Goal: Find specific page/section: Find specific page/section

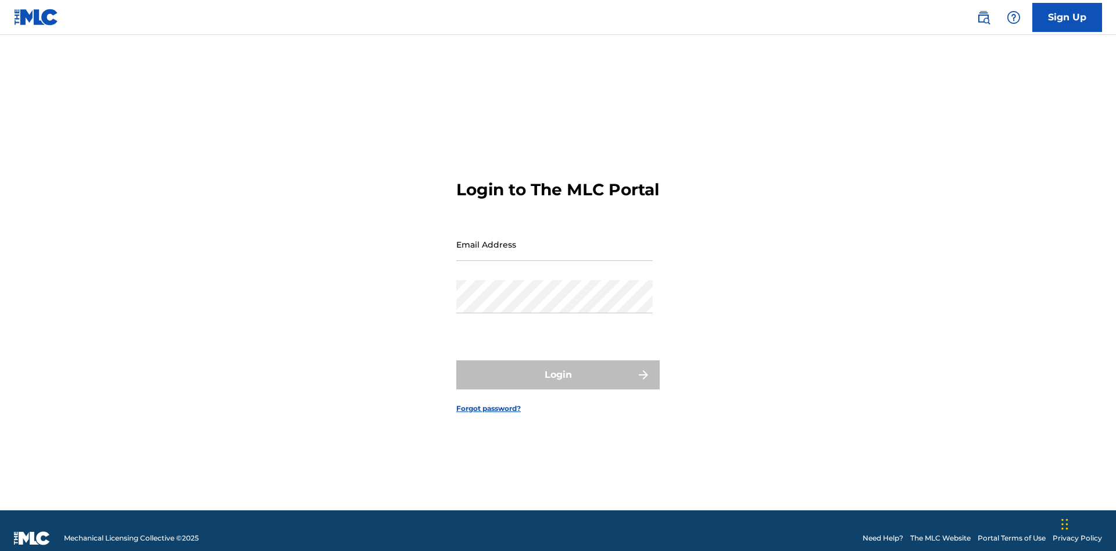
scroll to position [15, 0]
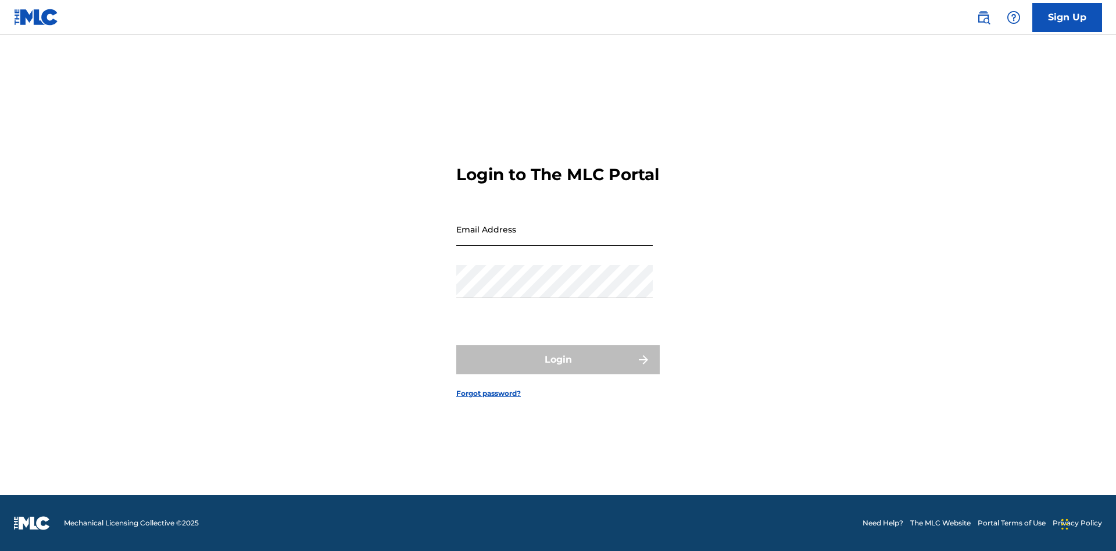
click at [555, 239] on input "Email Address" at bounding box center [554, 229] width 197 height 33
type input "Helena.Songwriter@gmail.com"
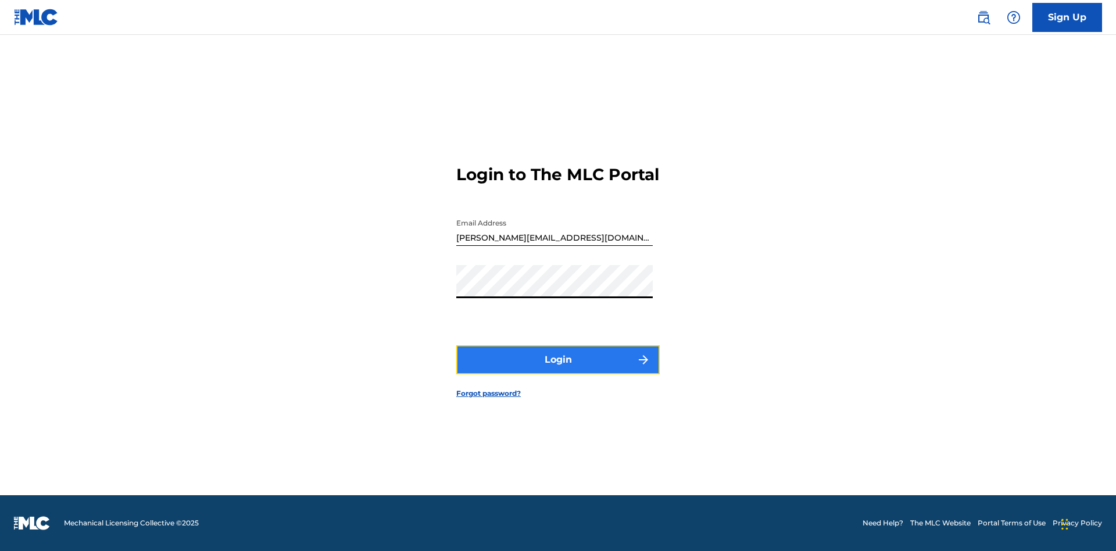
click at [558, 370] on button "Login" at bounding box center [557, 359] width 203 height 29
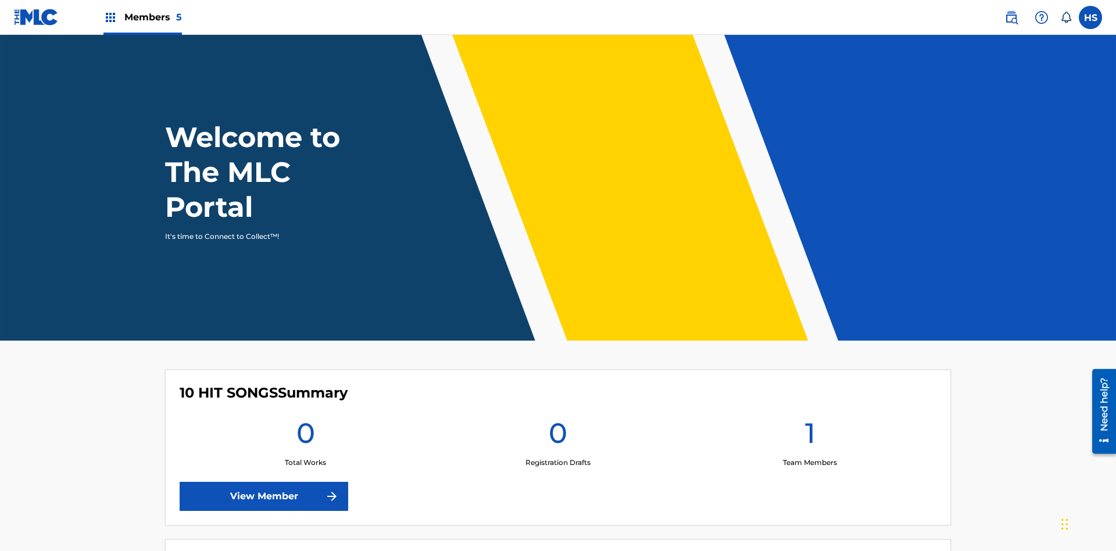
click at [142, 17] on span "Members 5" at bounding box center [153, 16] width 58 height 13
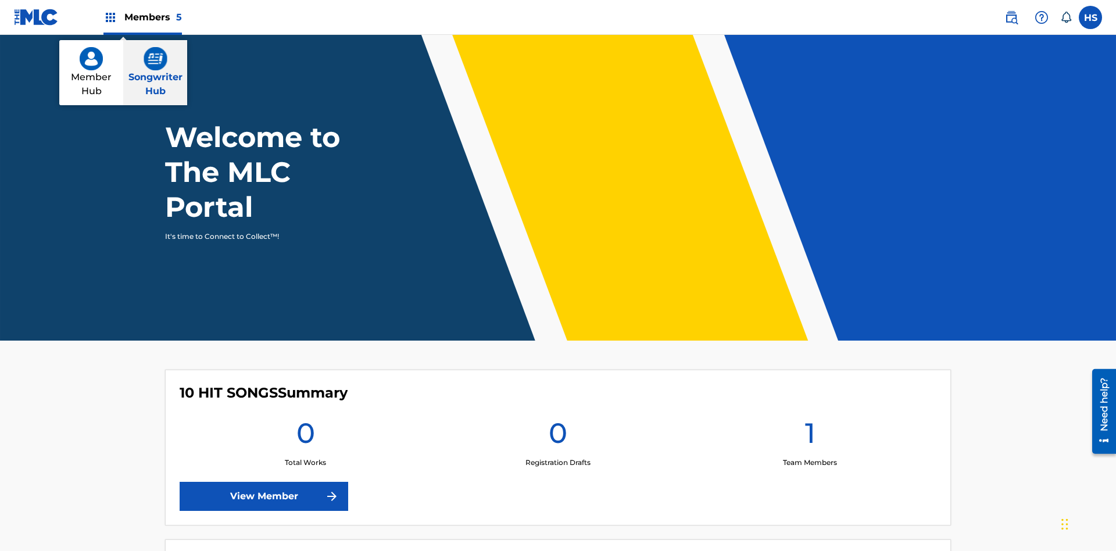
click at [155, 59] on img at bounding box center [156, 58] width 24 height 23
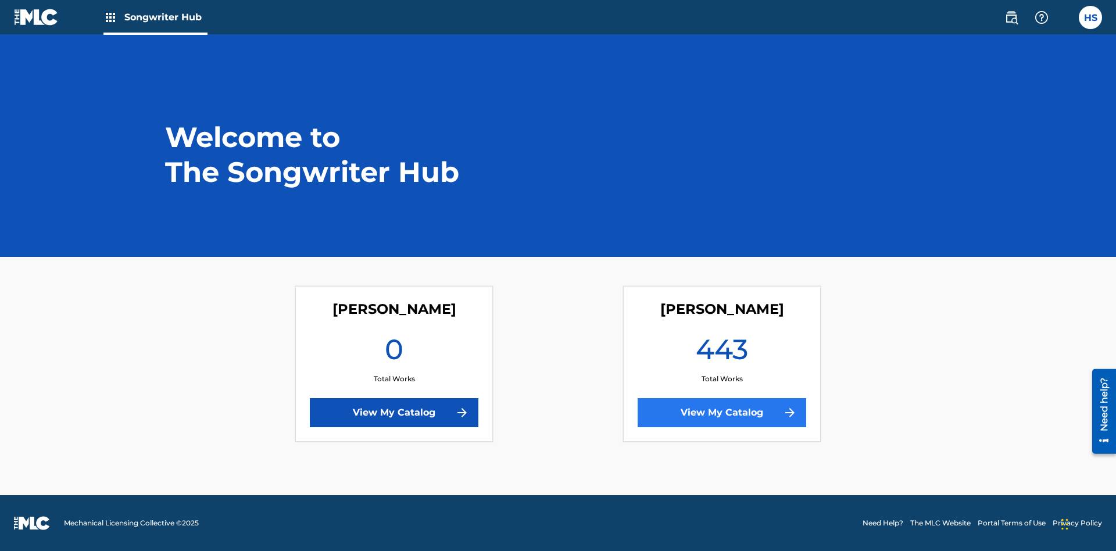
click at [722, 413] on link "View My Catalog" at bounding box center [722, 412] width 169 height 29
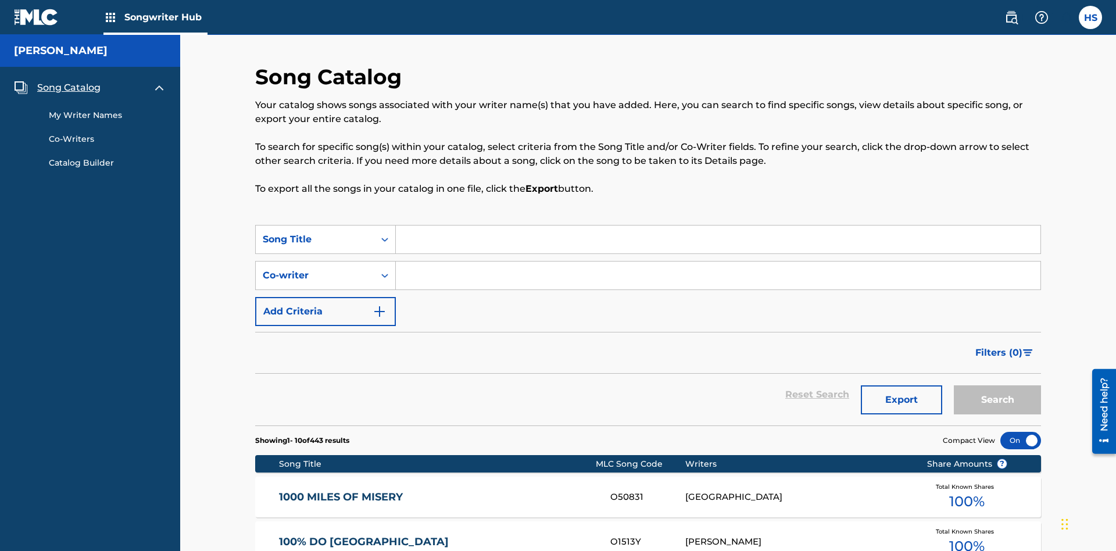
scroll to position [11, 0]
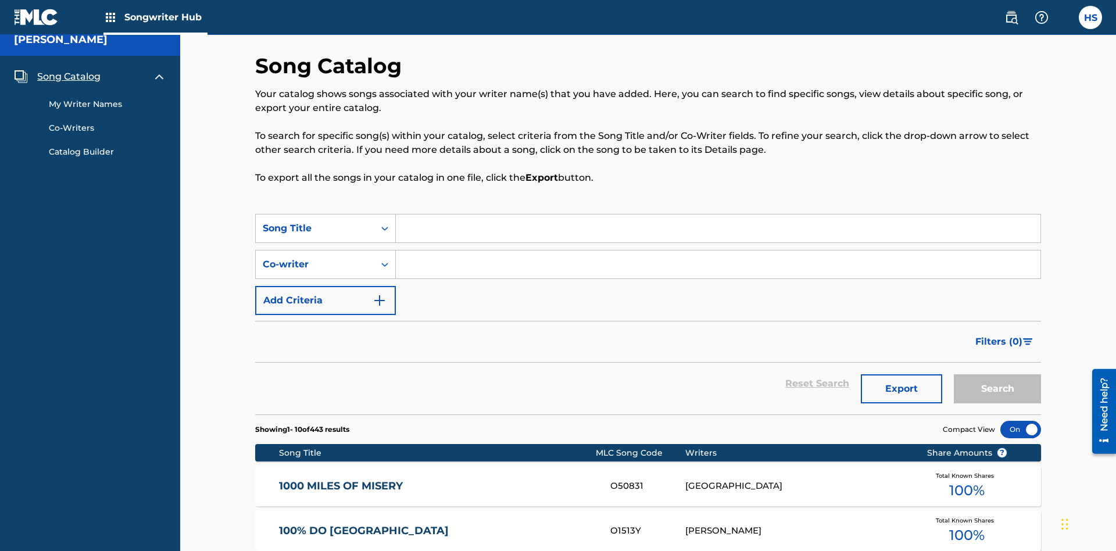
click at [69, 77] on span "Song Catalog" at bounding box center [68, 77] width 63 height 14
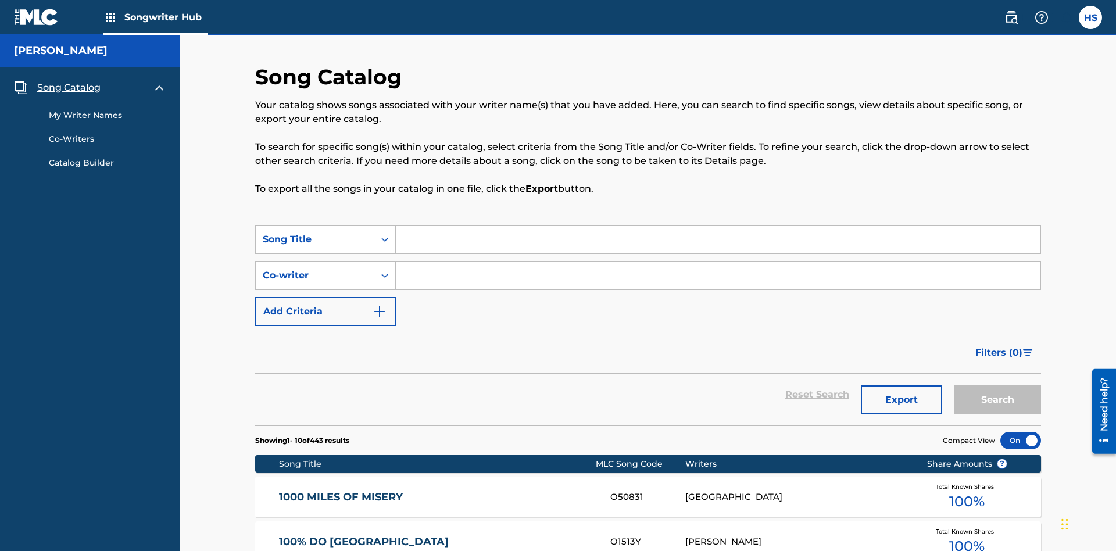
scroll to position [163, 0]
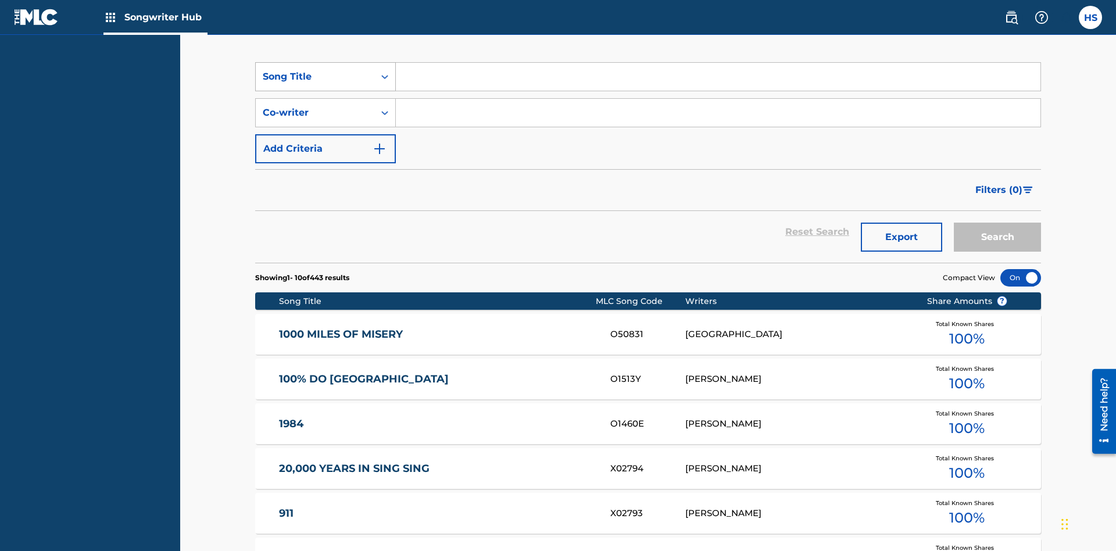
click at [315, 77] on div "Song Title" at bounding box center [315, 77] width 105 height 14
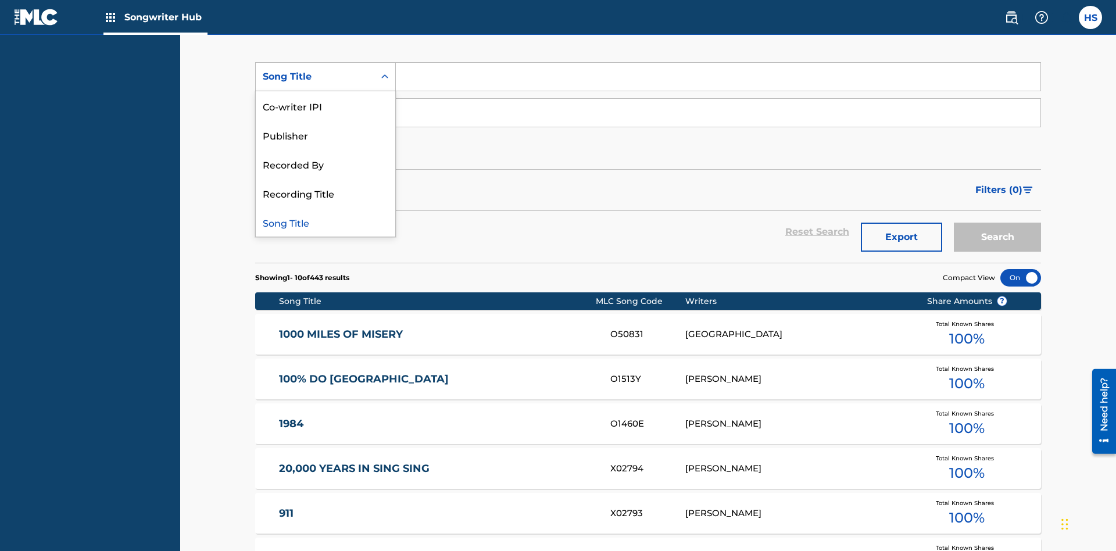
click at [326, 222] on div "Song Title" at bounding box center [326, 222] width 140 height 29
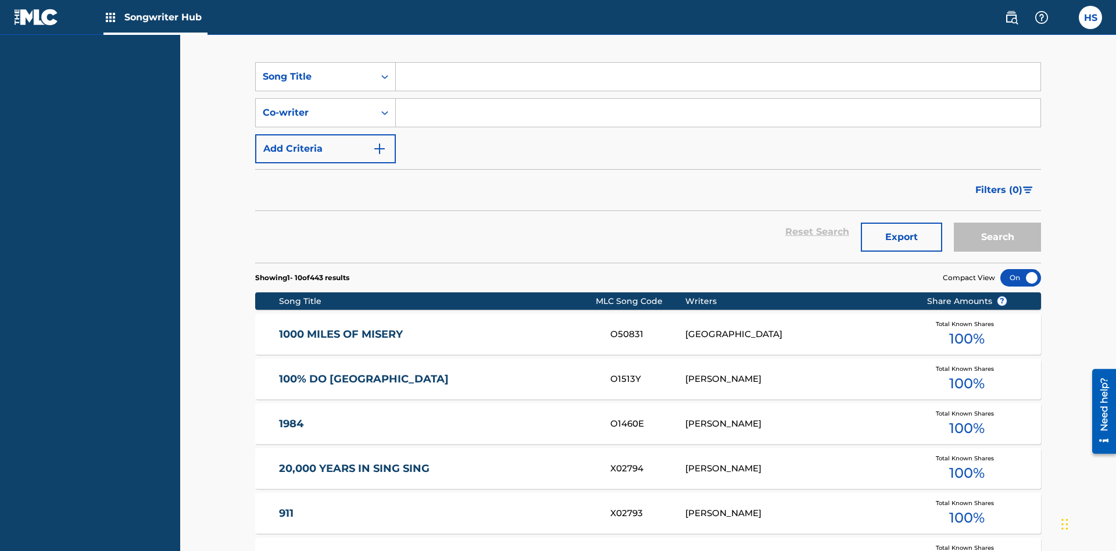
scroll to position [199, 0]
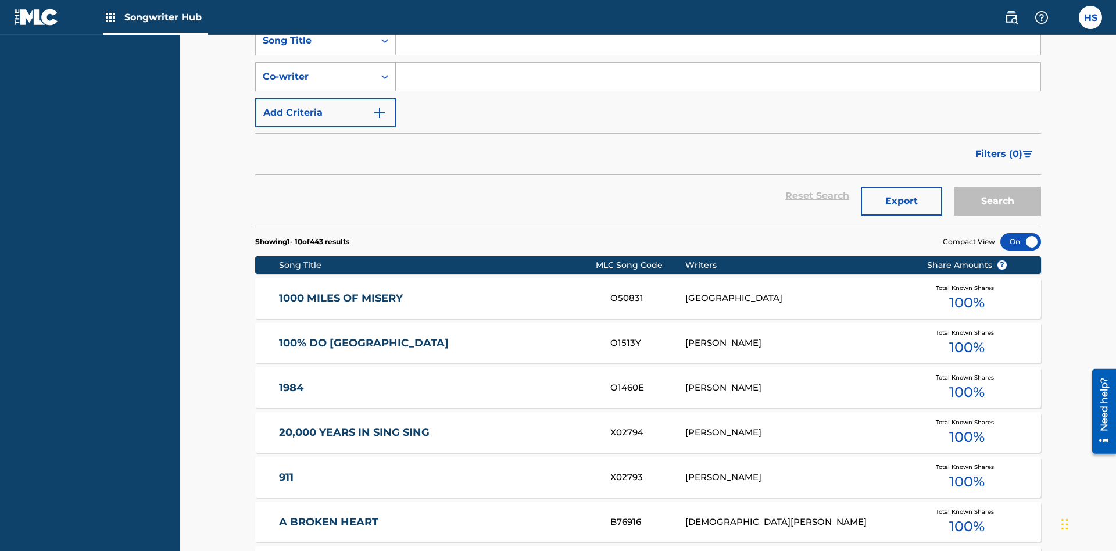
click at [315, 77] on div "Co-writer" at bounding box center [315, 77] width 105 height 14
click at [326, 222] on div "Co-writer" at bounding box center [326, 222] width 140 height 29
click at [326, 98] on button "Add Criteria" at bounding box center [325, 112] width 141 height 29
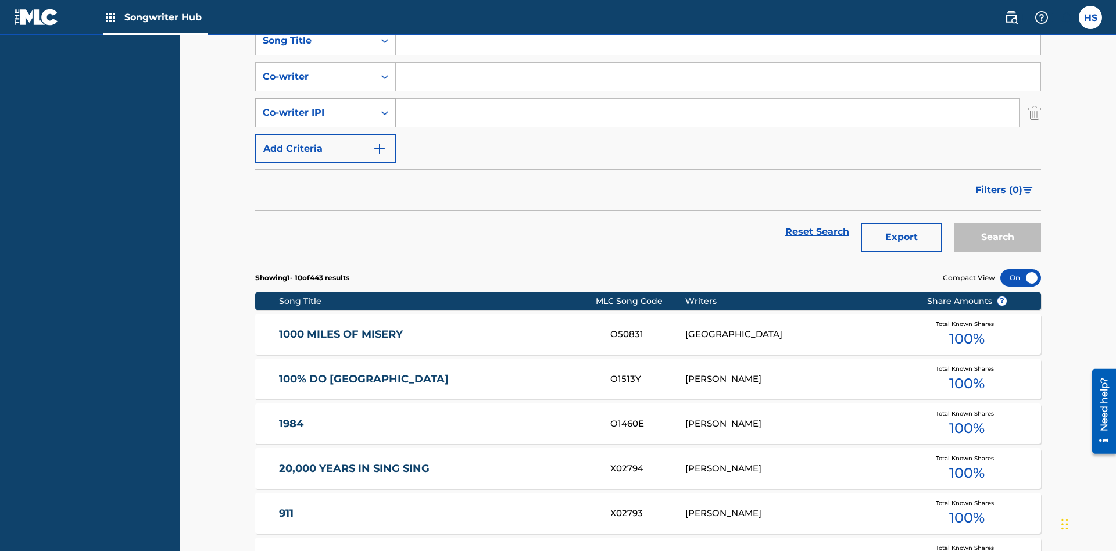
click at [315, 106] on div "Co-writer IPI" at bounding box center [315, 113] width 105 height 14
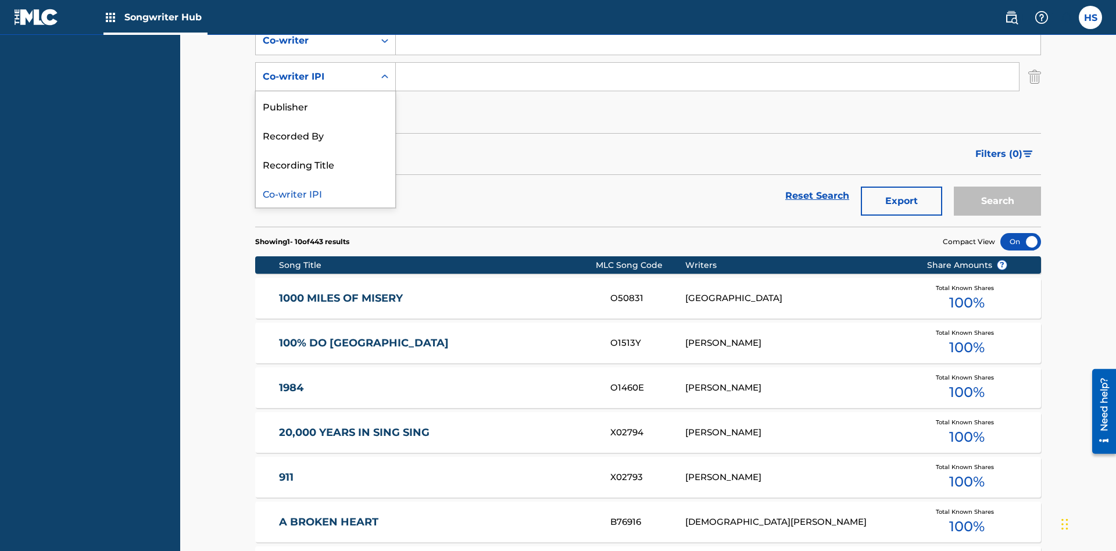
click at [326, 193] on div "Co-writer IPI" at bounding box center [326, 192] width 140 height 29
click at [326, 98] on button "Add Criteria" at bounding box center [325, 112] width 141 height 29
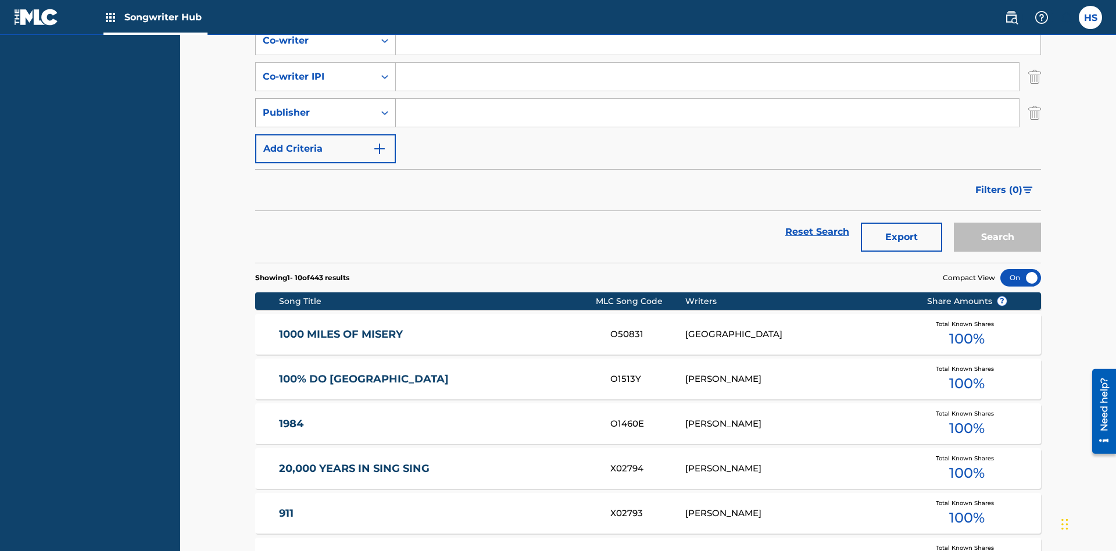
click at [315, 106] on div "Publisher" at bounding box center [315, 113] width 105 height 14
click at [326, 127] on div "Recorded By" at bounding box center [326, 141] width 140 height 29
click at [326, 134] on button "Add Criteria" at bounding box center [325, 148] width 141 height 29
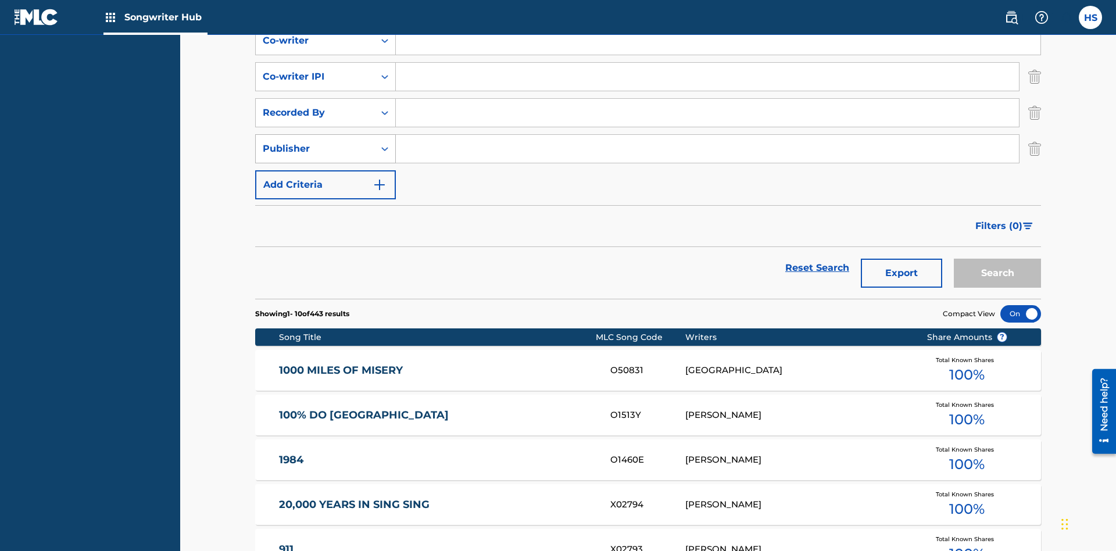
click at [315, 142] on div "Publisher" at bounding box center [315, 149] width 105 height 14
click at [326, 192] on div "Publisher" at bounding box center [326, 206] width 140 height 29
click at [326, 170] on button "Add Criteria" at bounding box center [325, 184] width 141 height 29
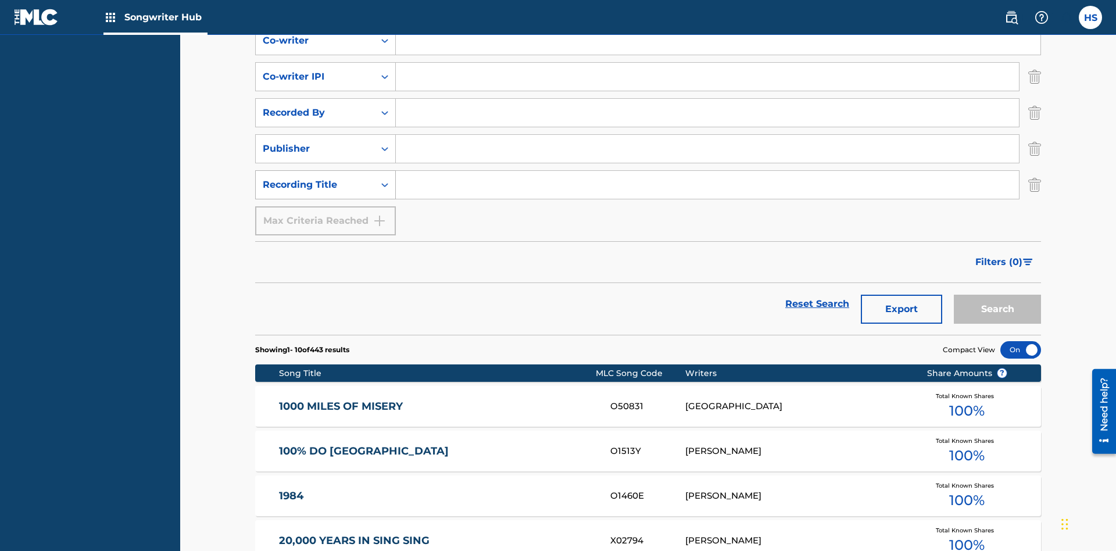
click at [315, 178] on div "Recording Title" at bounding box center [315, 185] width 105 height 14
click at [718, 19] on input "Search Form" at bounding box center [718, 5] width 645 height 28
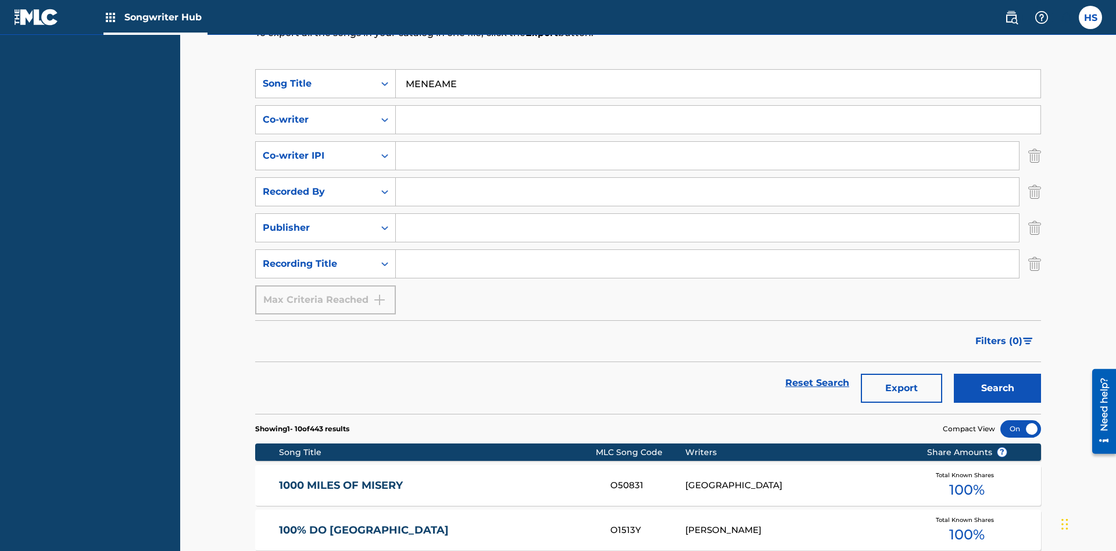
type input "MENEAME"
click at [718, 106] on input "Search Form" at bounding box center [718, 120] width 645 height 28
type input "DRAACO DALLAS AVENTURA"
click at [708, 142] on input "Search Form" at bounding box center [707, 156] width 623 height 28
type input "00766422818"
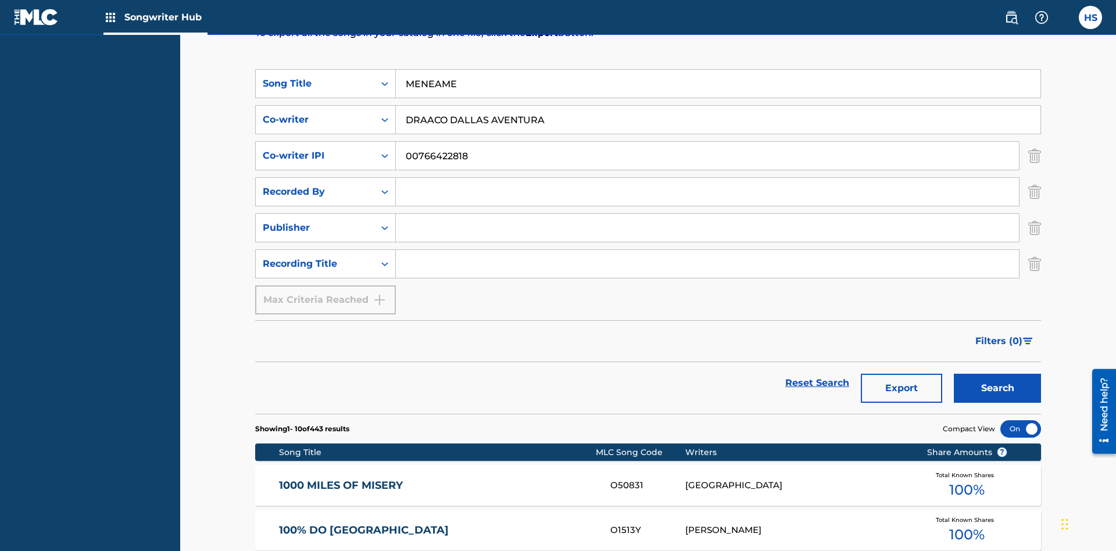
click at [708, 178] on input "Search Form" at bounding box center [707, 192] width 623 height 28
type input "DRAACO AVENTURA"
click at [708, 214] on input "Search Form" at bounding box center [707, 228] width 623 height 28
type input "DRAACO AVENTURA PUB DESIGNEE"
